Goal: Task Accomplishment & Management: Manage account settings

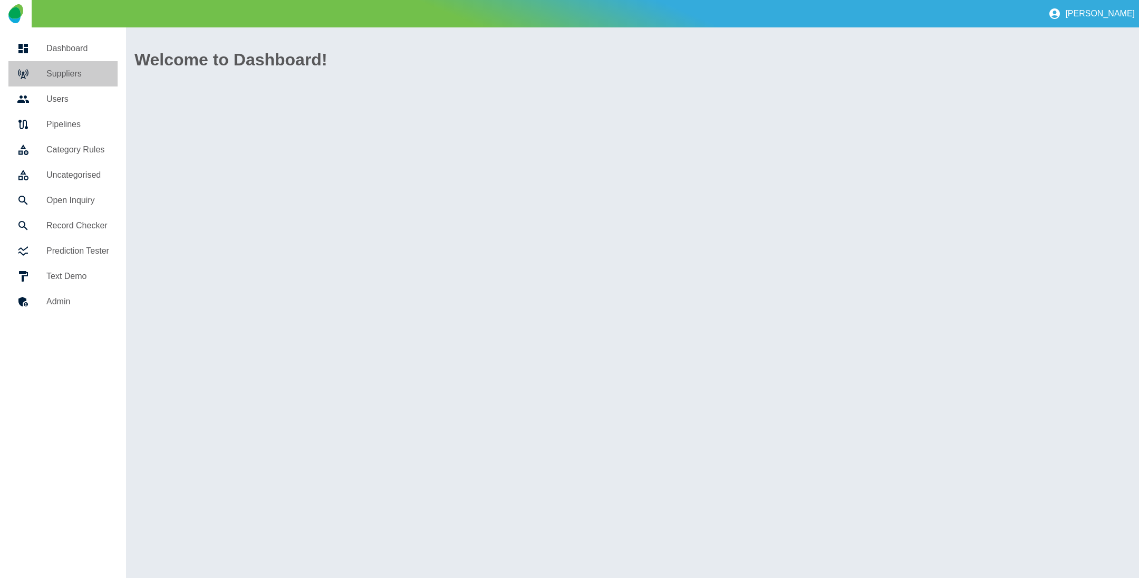
click at [59, 68] on h5 "Suppliers" at bounding box center [77, 73] width 63 height 13
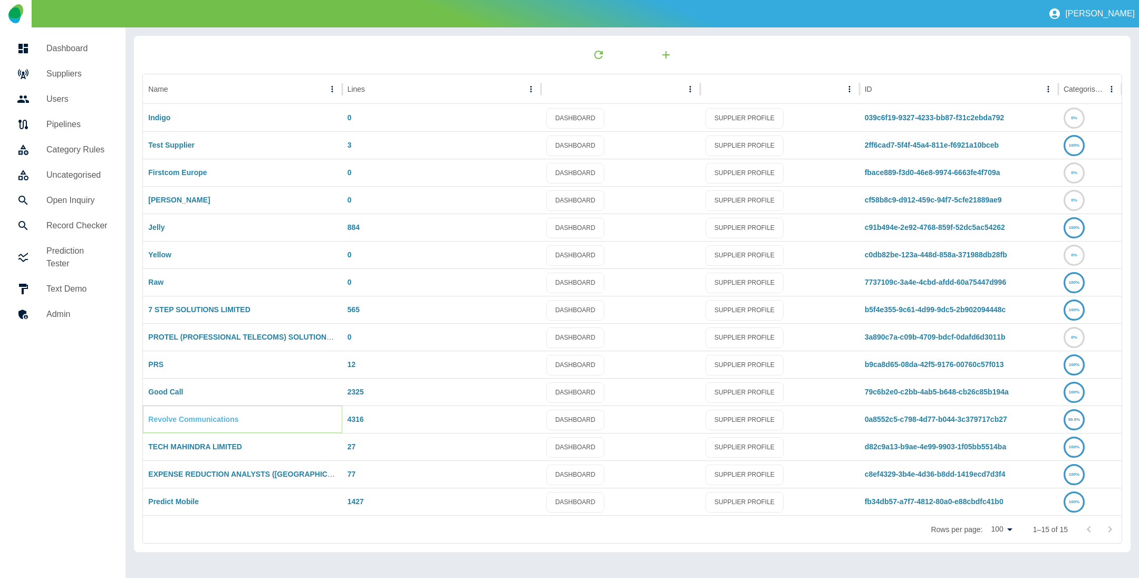
click at [210, 415] on link "Revolve Communications" at bounding box center [193, 419] width 90 height 8
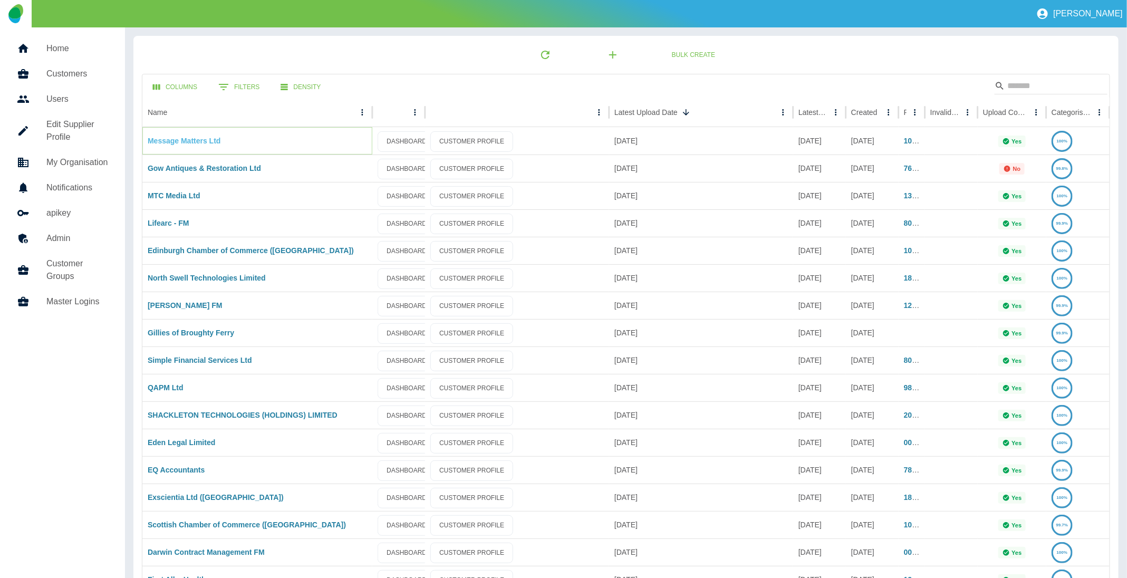
click at [199, 142] on link "Message Matters Ltd" at bounding box center [184, 141] width 73 height 8
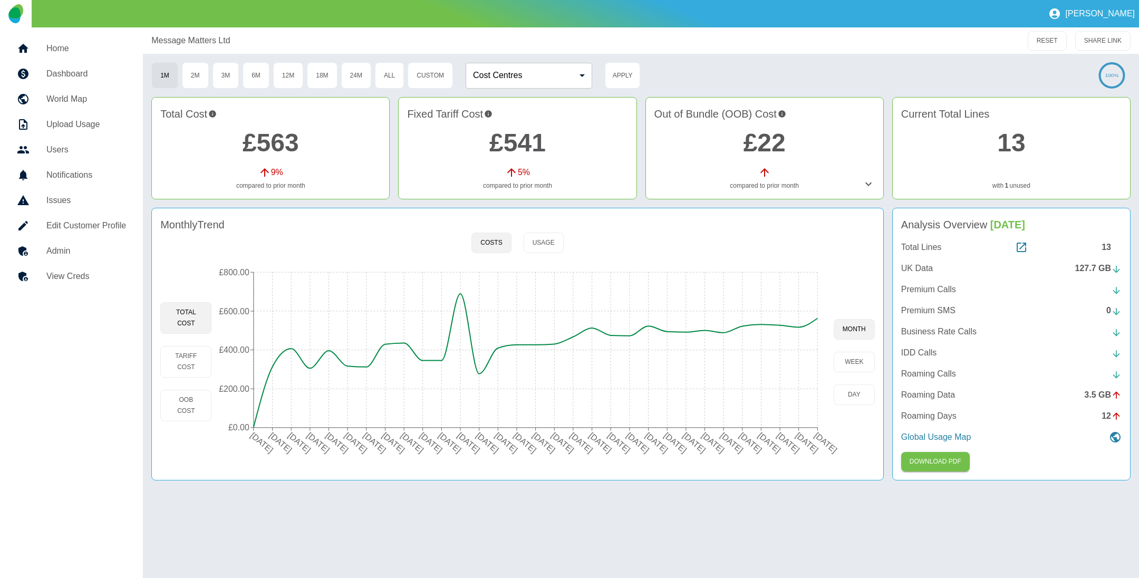
click at [79, 50] on h5 "Home" at bounding box center [86, 48] width 80 height 13
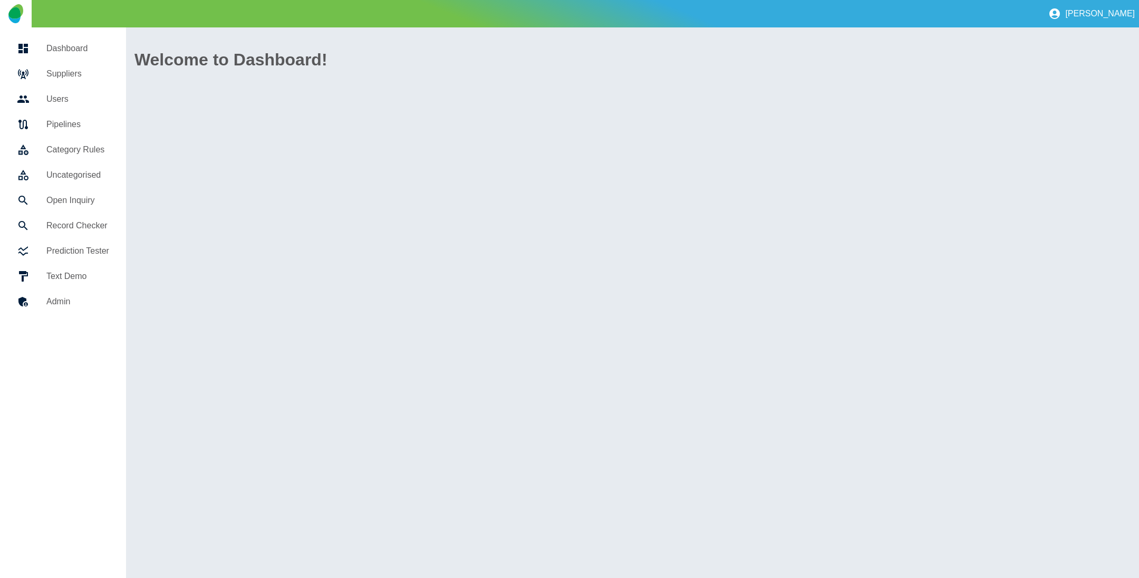
click at [81, 79] on h5 "Suppliers" at bounding box center [77, 73] width 63 height 13
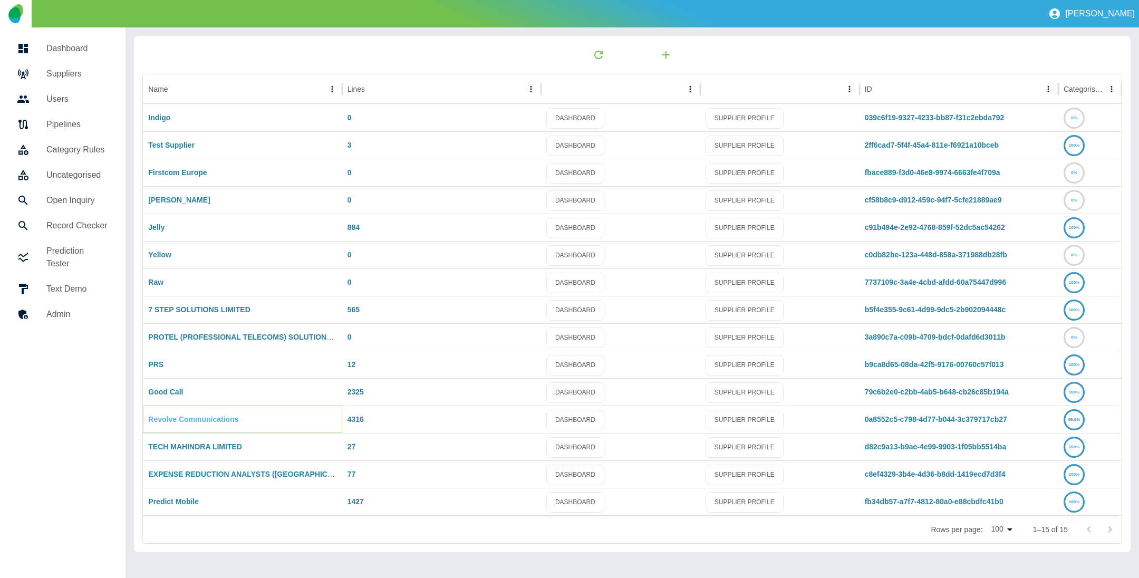
click at [210, 419] on link "Revolve Communications" at bounding box center [193, 419] width 90 height 8
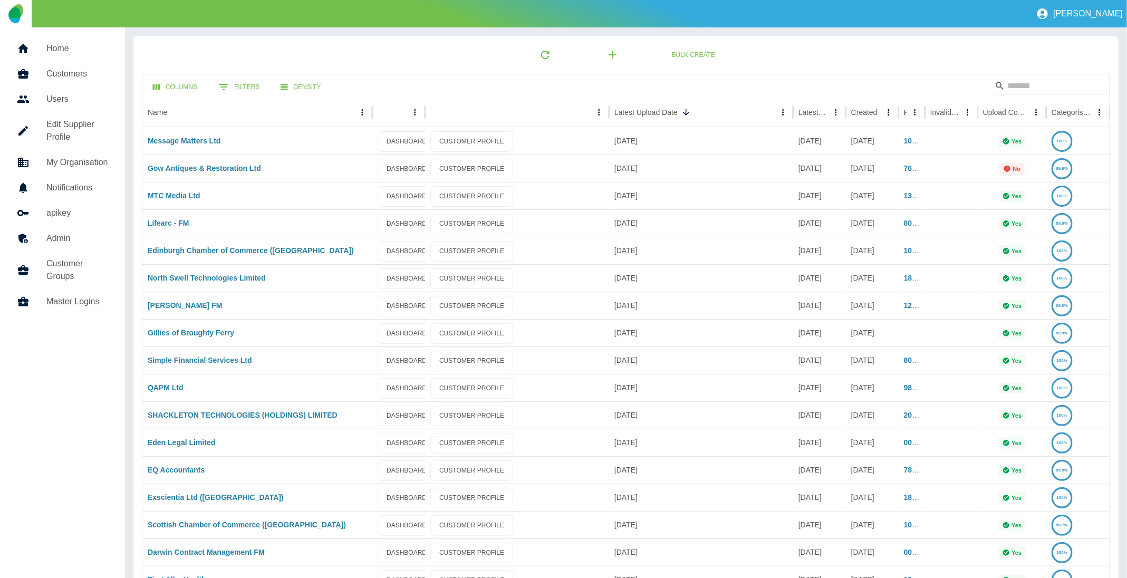
click at [65, 43] on h5 "Home" at bounding box center [77, 48] width 62 height 13
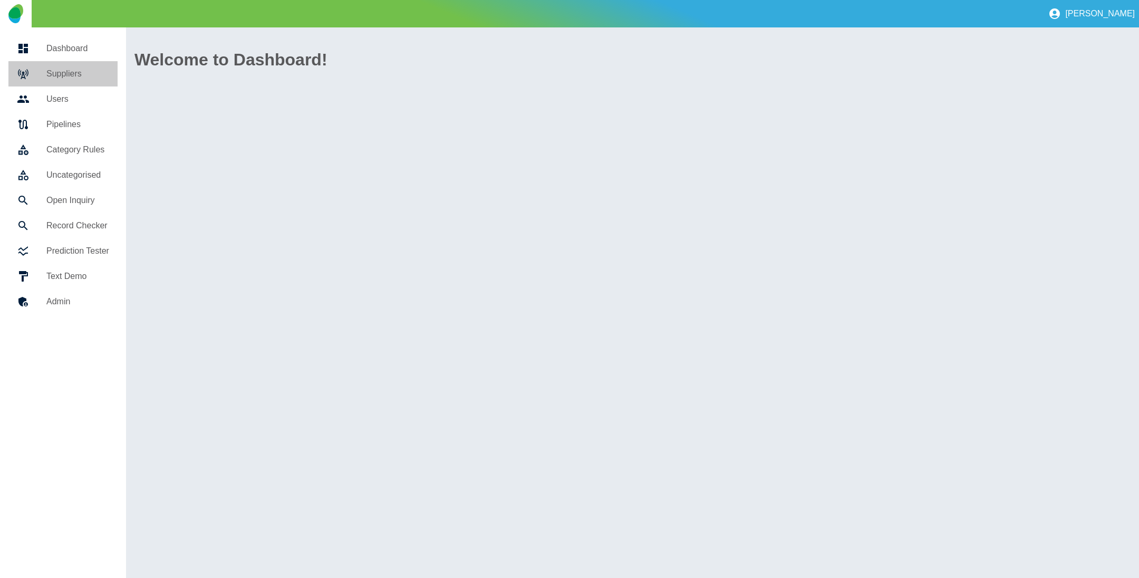
click at [71, 76] on h5 "Suppliers" at bounding box center [77, 73] width 63 height 13
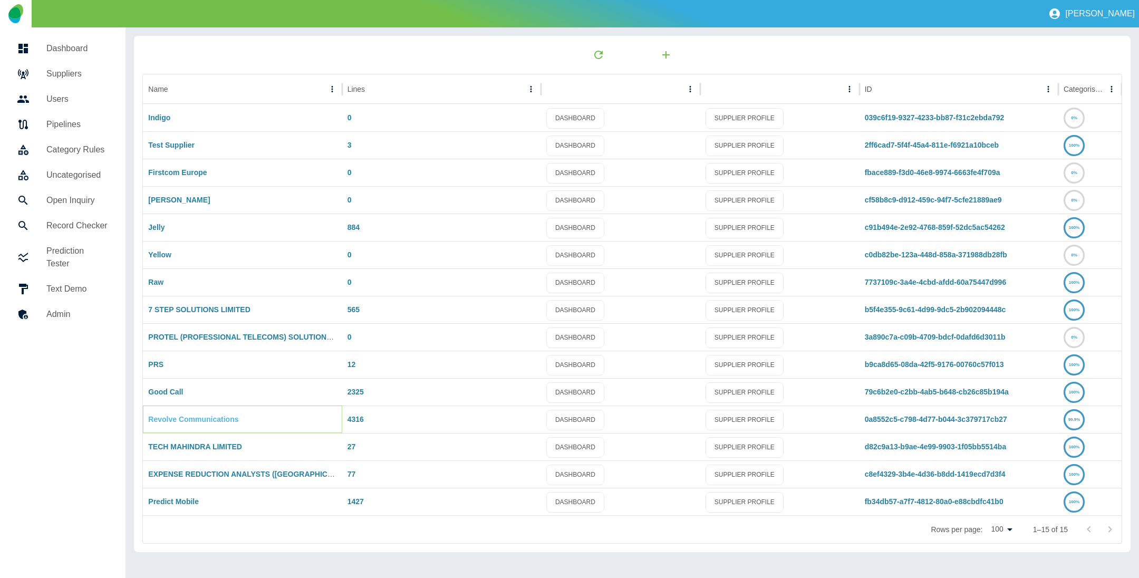
click at [218, 418] on link "Revolve Communications" at bounding box center [193, 419] width 90 height 8
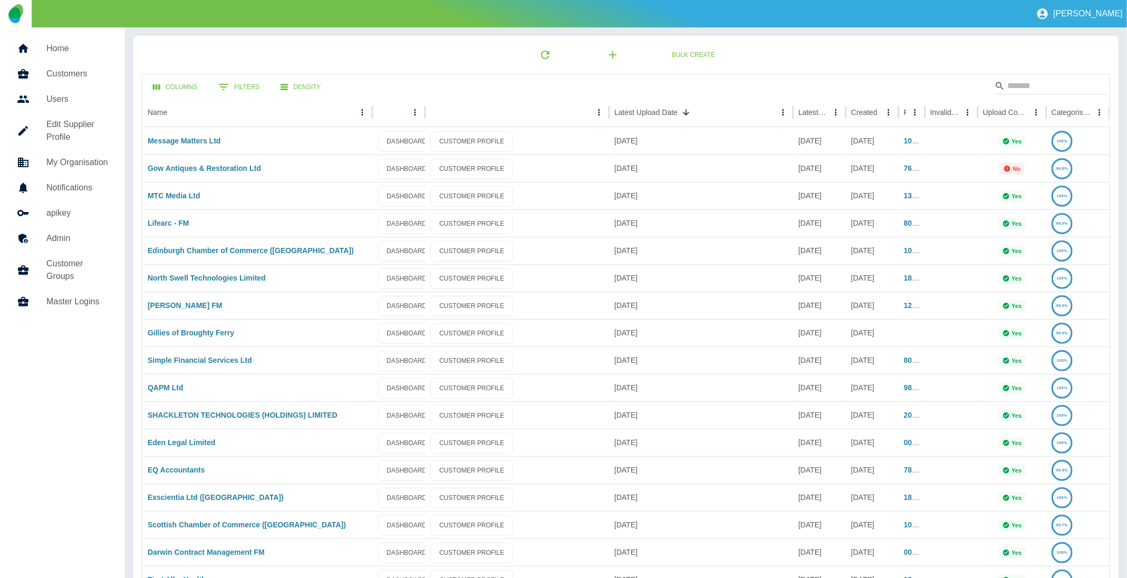
click at [87, 95] on h5 "Users" at bounding box center [77, 99] width 62 height 13
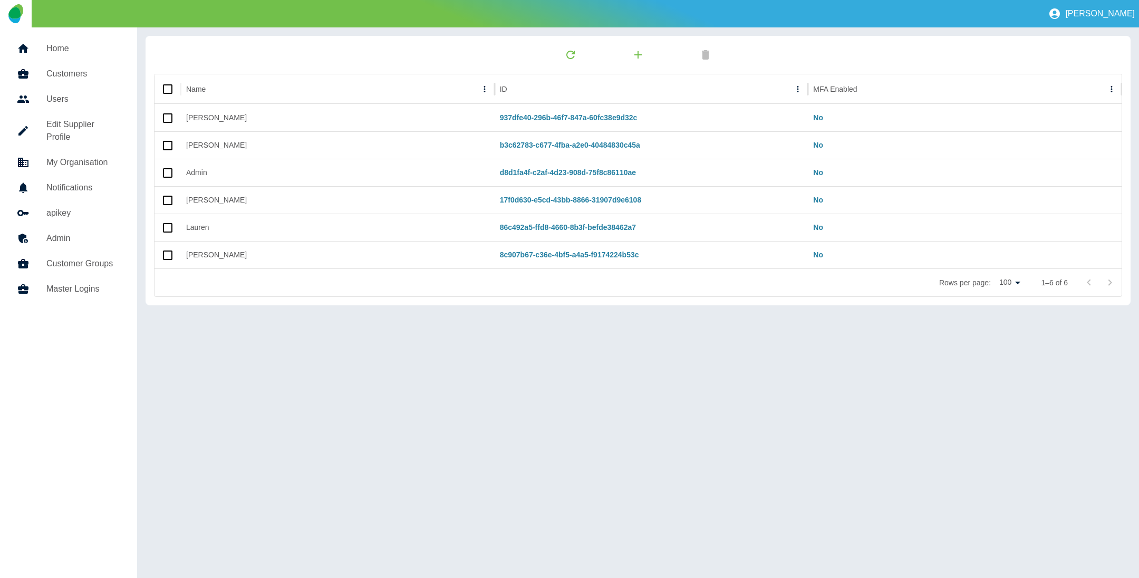
click at [85, 113] on link "Edit Supplier Profile" at bounding box center [68, 131] width 120 height 38
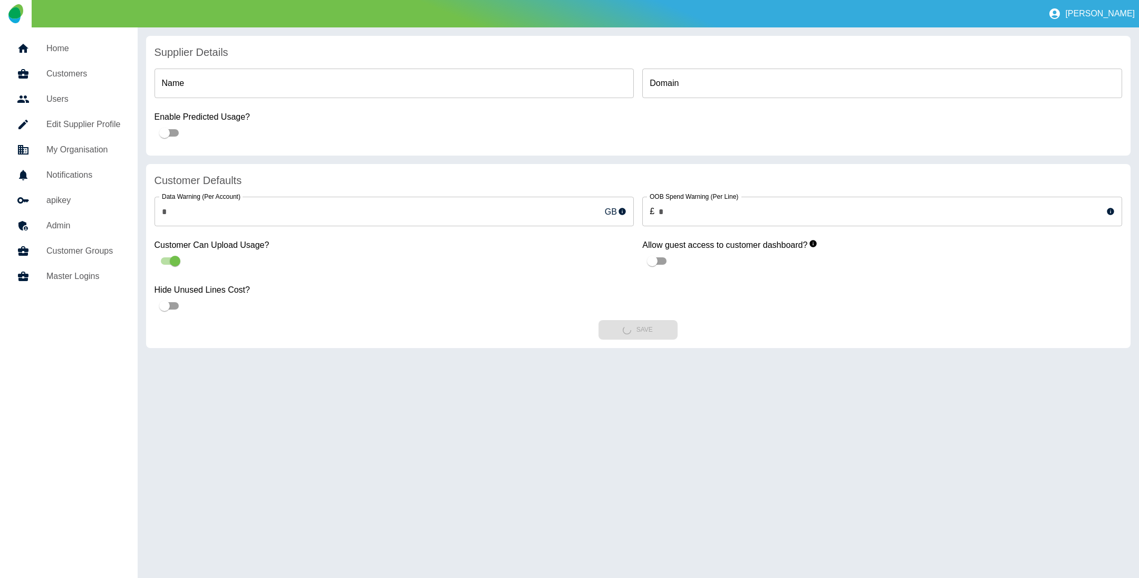
type input "**********"
type input "*******"
type input "**"
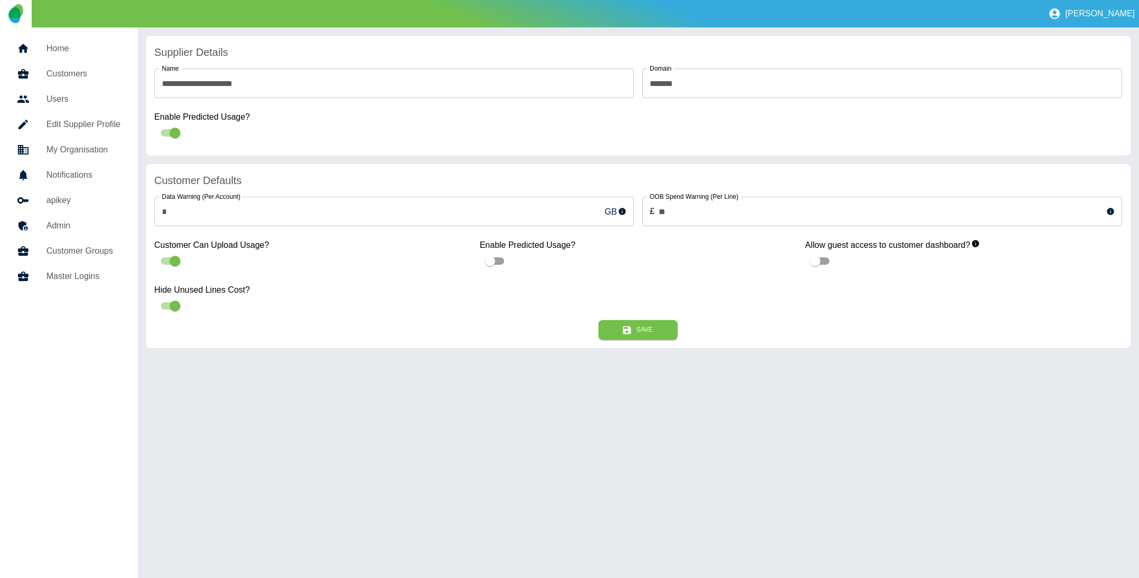
click at [72, 46] on h5 "Home" at bounding box center [83, 48] width 74 height 13
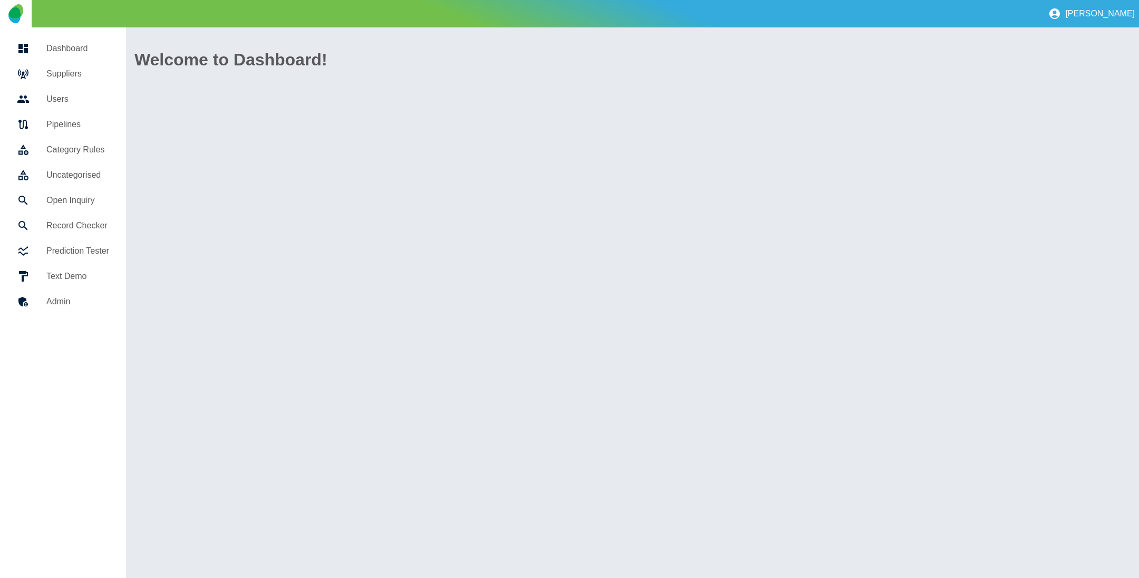
click at [80, 67] on h5 "Suppliers" at bounding box center [77, 73] width 63 height 13
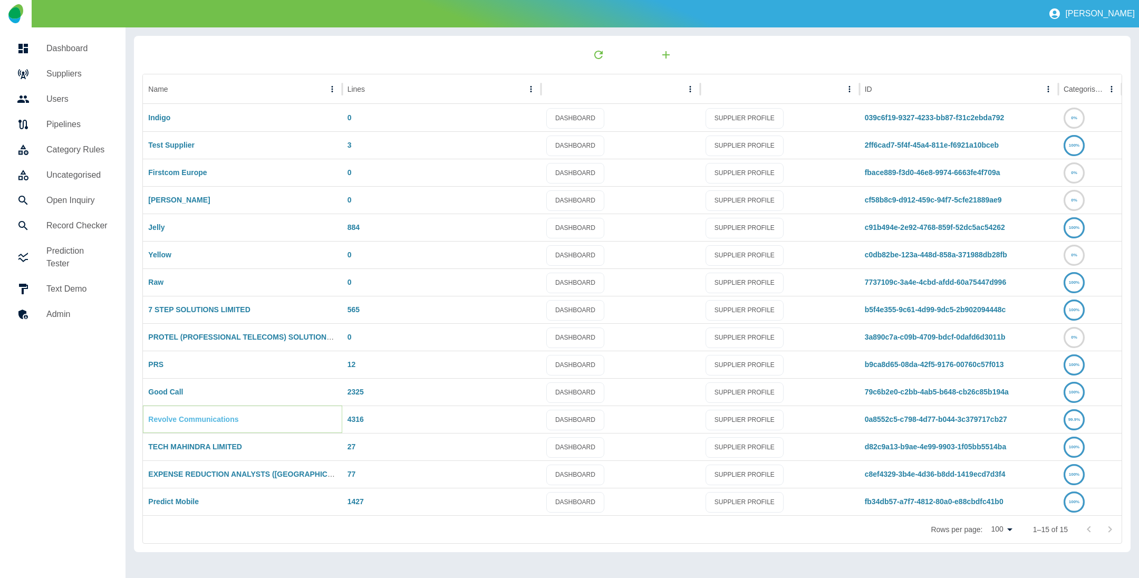
click at [196, 416] on link "Revolve Communications" at bounding box center [193, 419] width 90 height 8
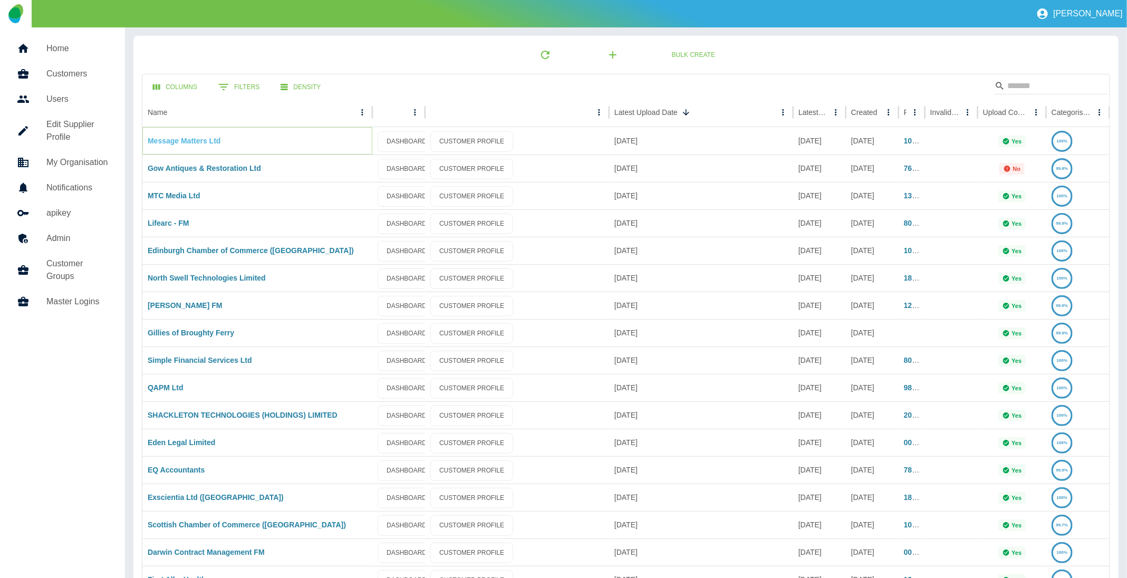
click at [199, 140] on link "Message Matters Ltd" at bounding box center [184, 141] width 73 height 8
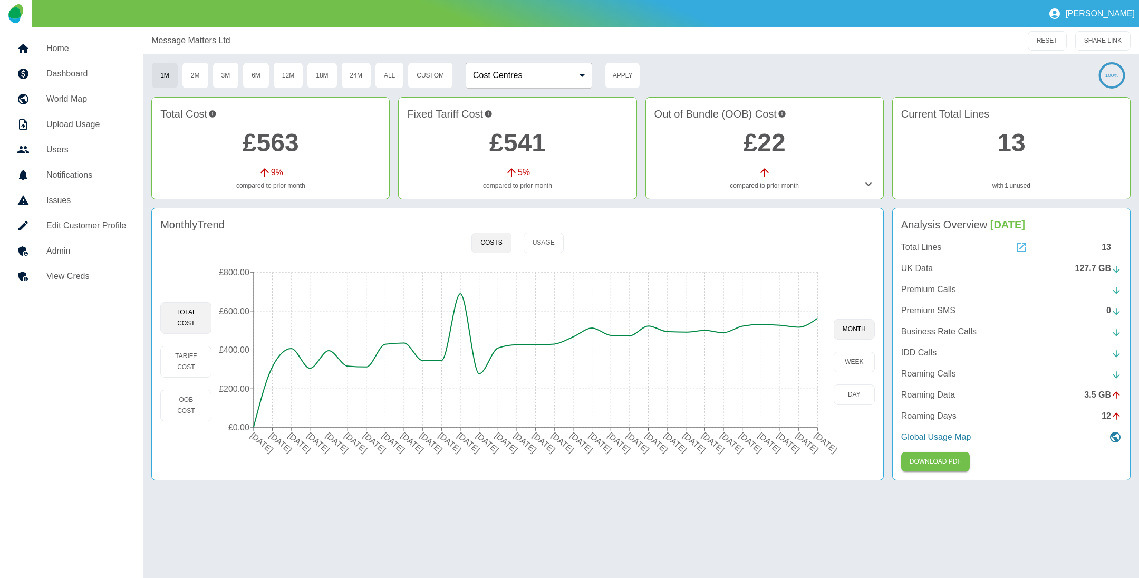
click at [1025, 244] on icon at bounding box center [1021, 247] width 9 height 9
